Goal: Task Accomplishment & Management: Manage account settings

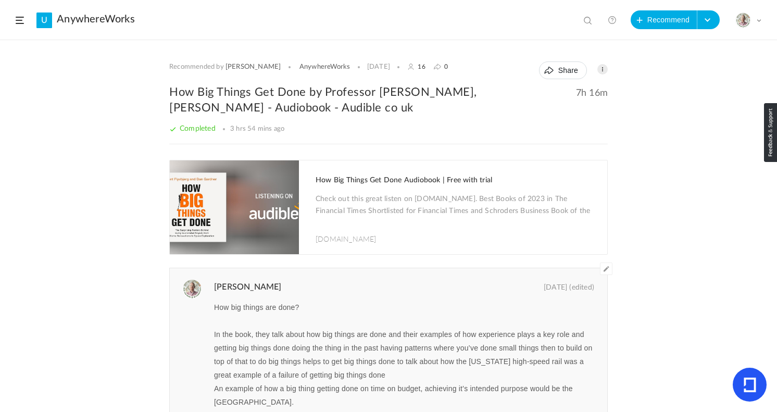
scroll to position [366, 0]
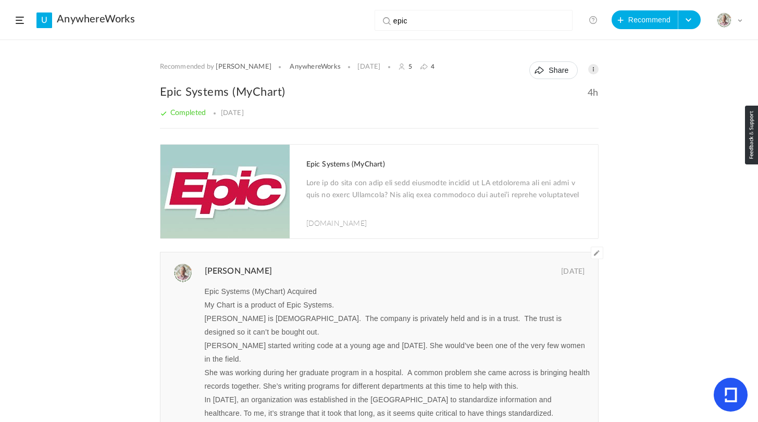
click at [21, 21] on span at bounding box center [20, 20] width 8 height 7
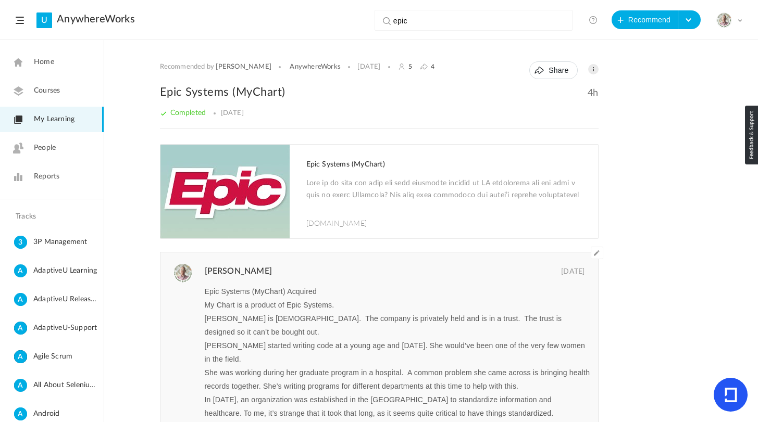
click at [66, 118] on span "My Learning" at bounding box center [54, 119] width 41 height 11
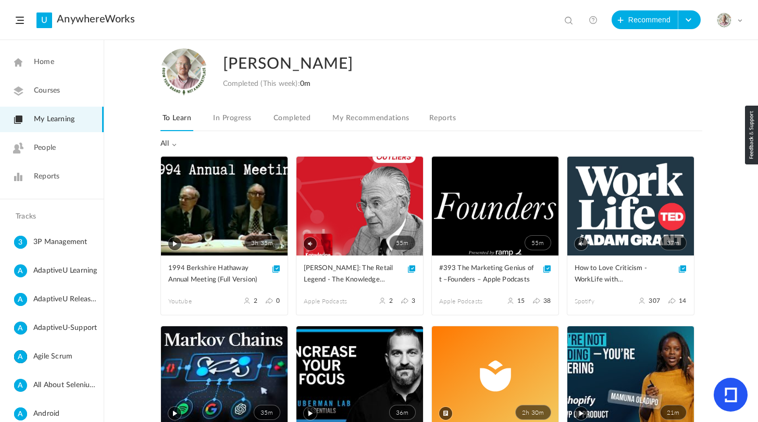
click at [231, 122] on link "In Progress" at bounding box center [232, 121] width 42 height 20
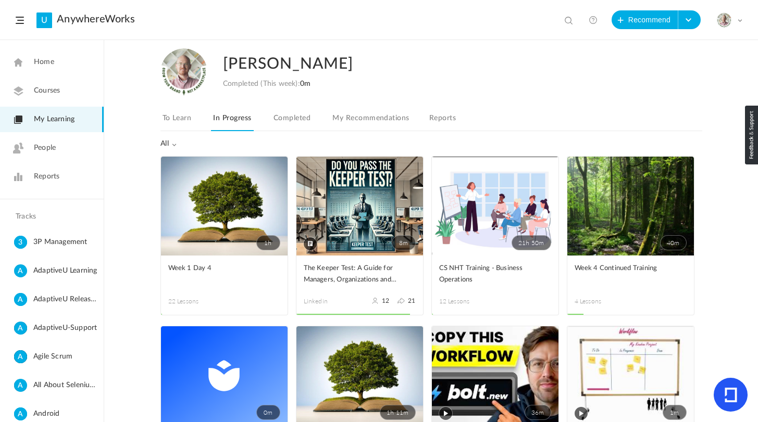
click at [166, 123] on link "To Learn" at bounding box center [176, 121] width 33 height 20
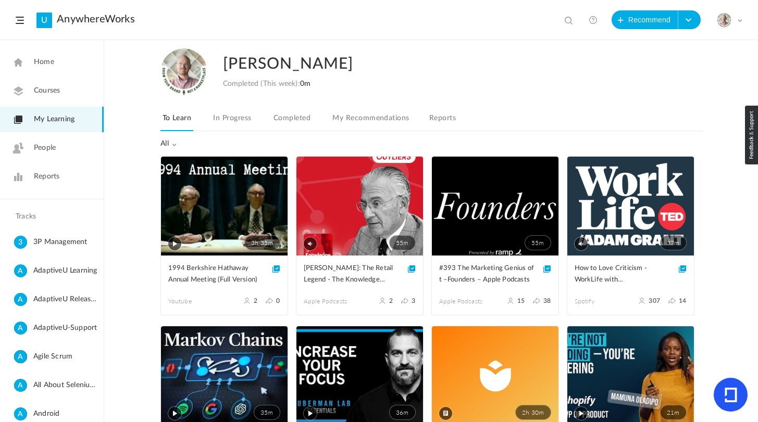
click at [303, 118] on link "Completed" at bounding box center [291, 121] width 41 height 20
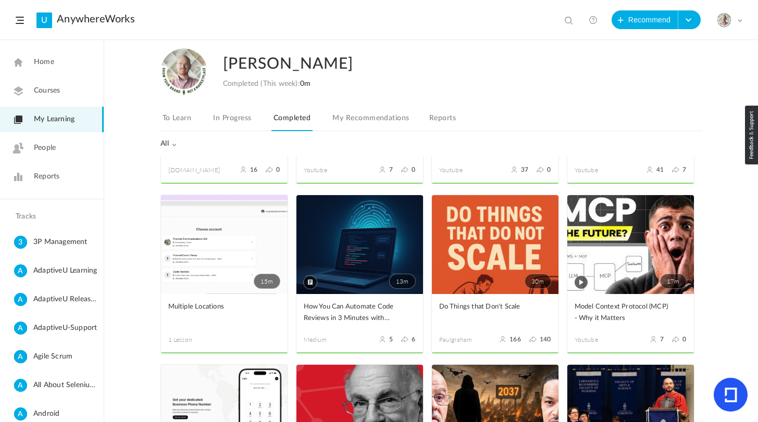
scroll to position [163, 0]
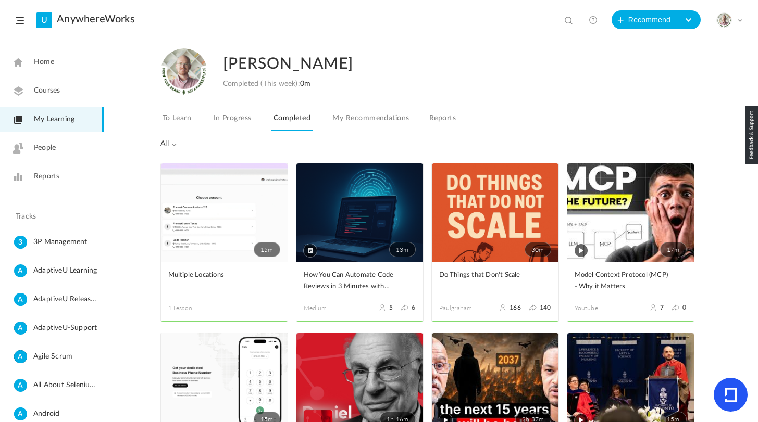
click at [498, 228] on link "30m" at bounding box center [495, 212] width 127 height 99
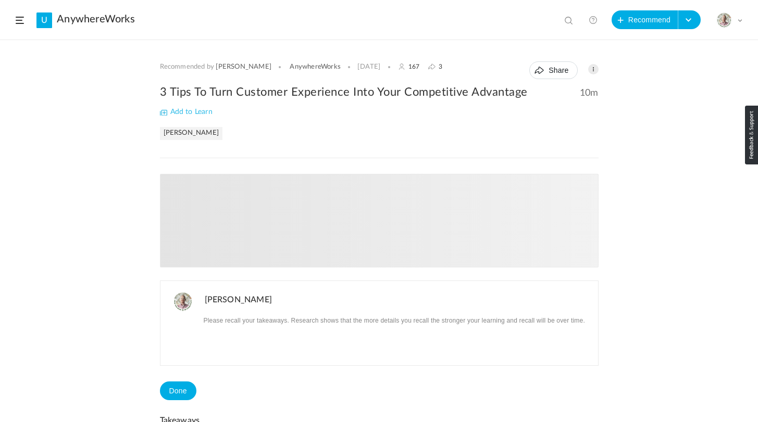
click at [197, 111] on span "Add to Learn" at bounding box center [186, 111] width 53 height 7
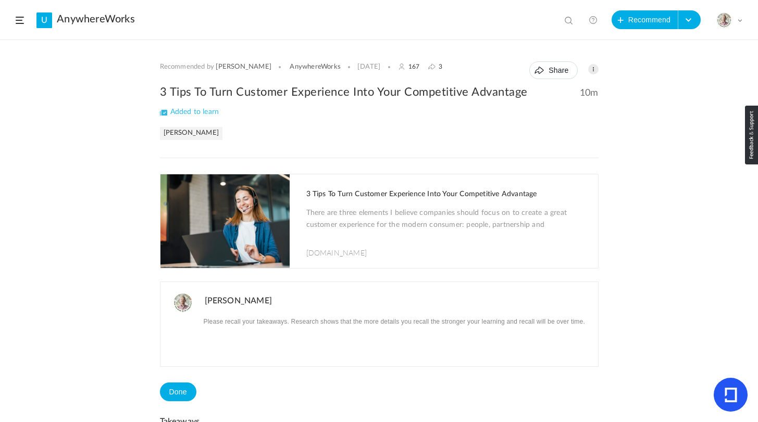
click at [355, 195] on h1 "3 Tips To Turn Customer Experience Into Your Competitive Advantage" at bounding box center [446, 194] width 281 height 9
